Goal: Find specific page/section

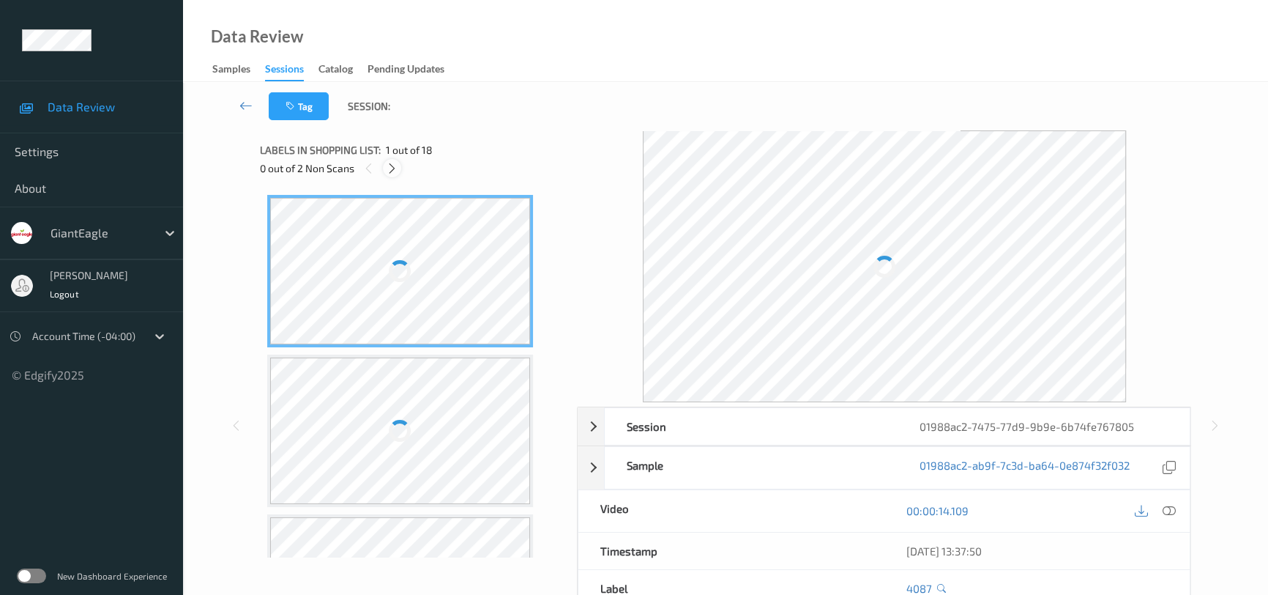
click at [391, 169] on icon at bounding box center [392, 168] width 12 height 13
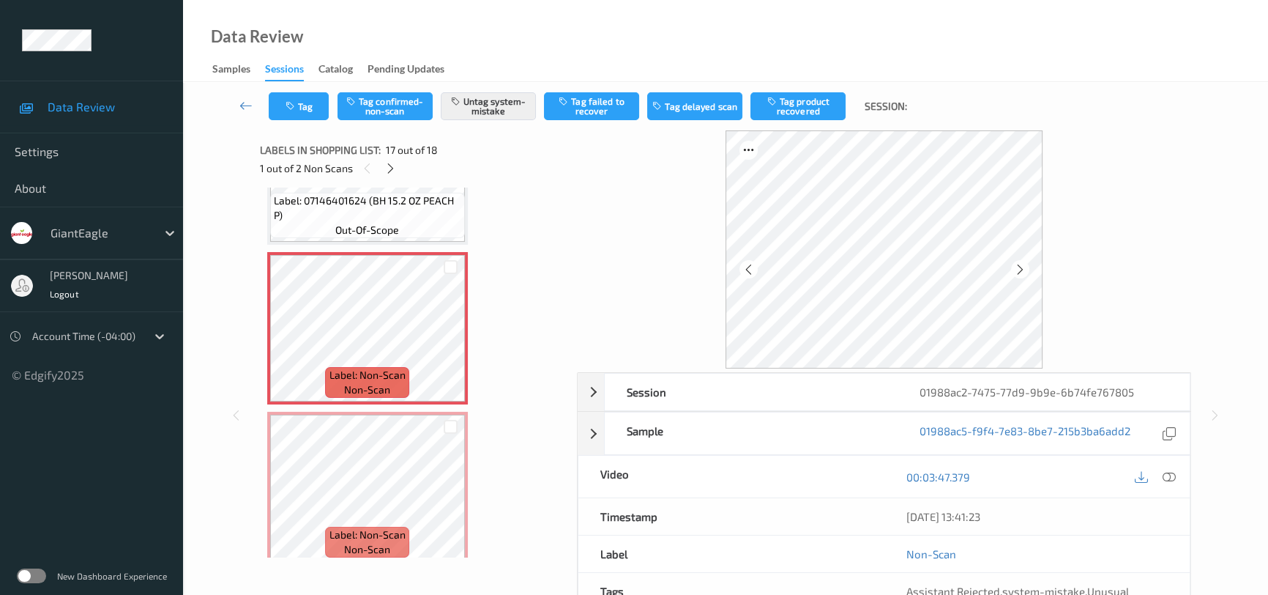
scroll to position [2501, 0]
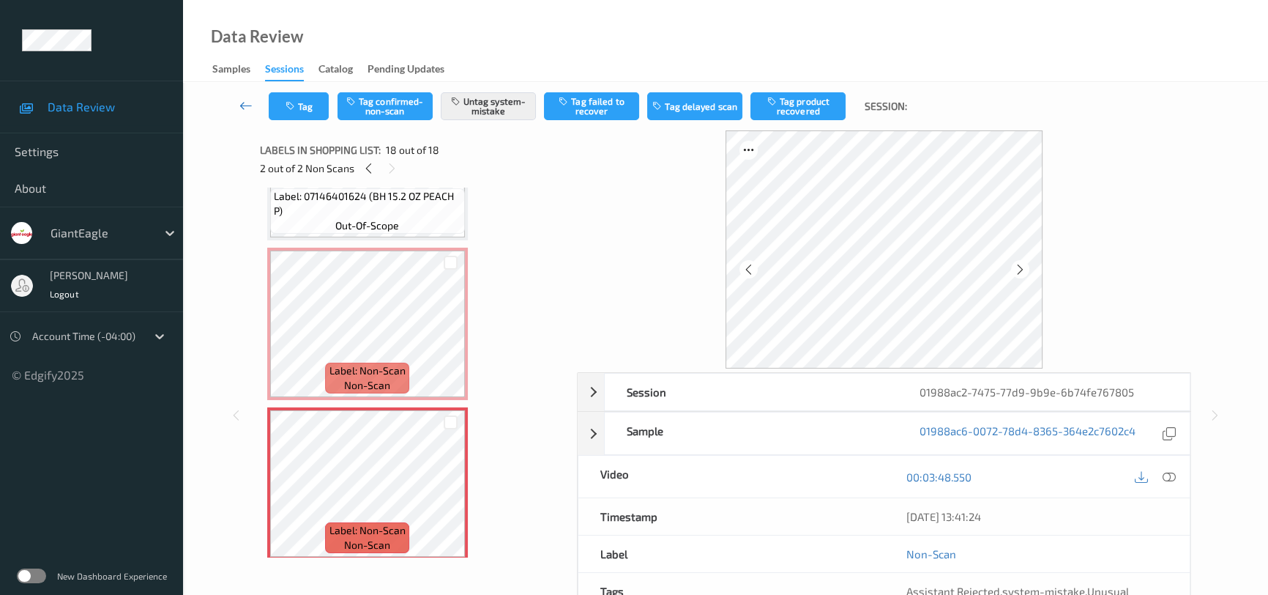
click at [249, 101] on icon at bounding box center [245, 105] width 13 height 15
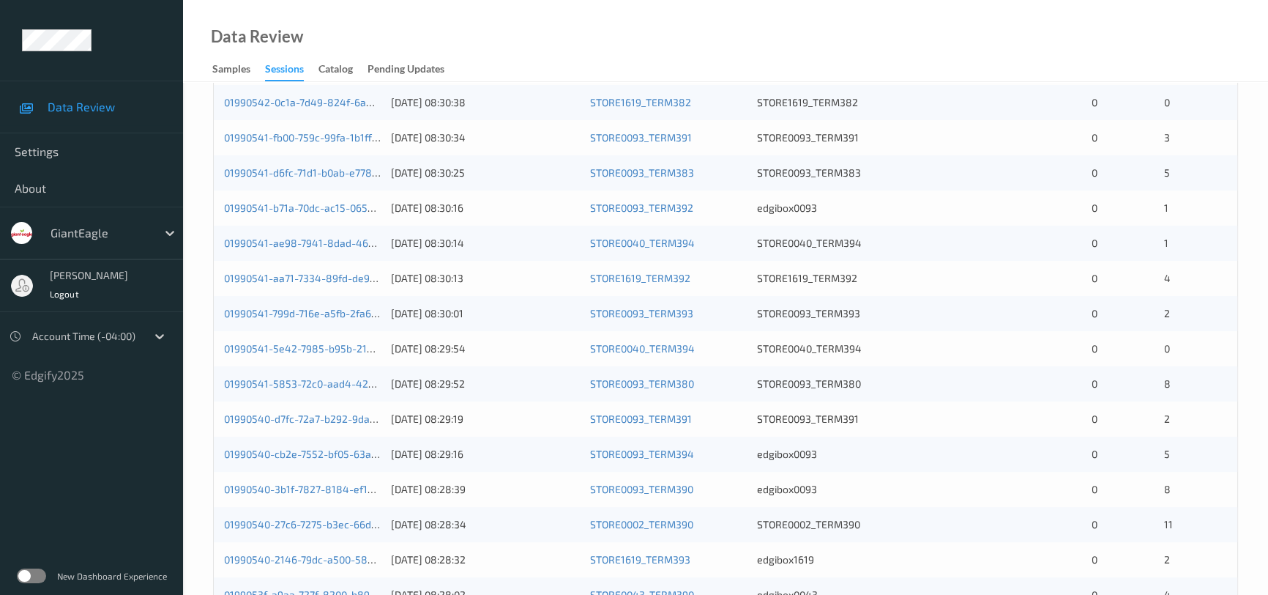
scroll to position [133, 0]
